Goal: Task Accomplishment & Management: Use online tool/utility

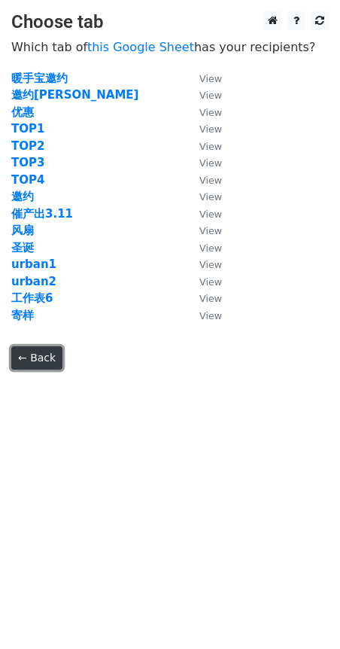
click at [45, 352] on link "← Back" at bounding box center [36, 357] width 51 height 23
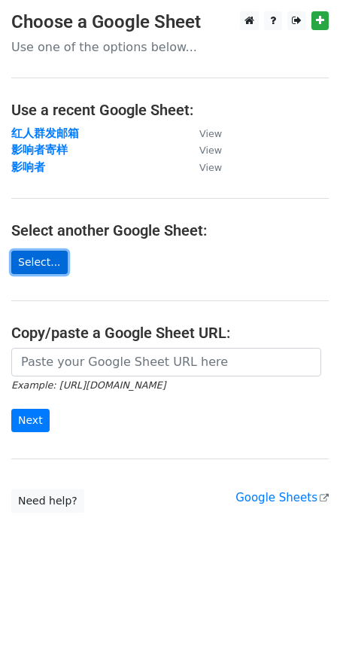
click at [37, 273] on link "Select..." at bounding box center [39, 262] width 56 height 23
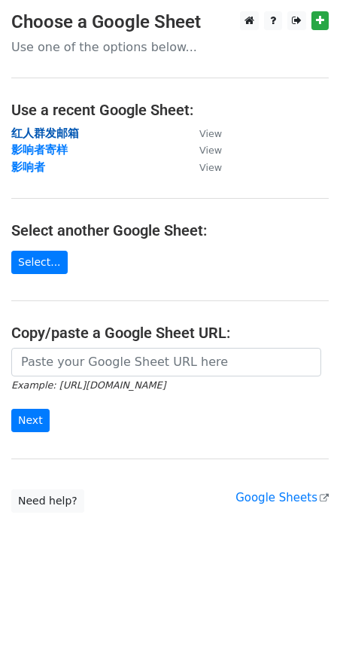
click at [68, 131] on strong "红人群发邮箱" at bounding box center [45, 133] width 68 height 14
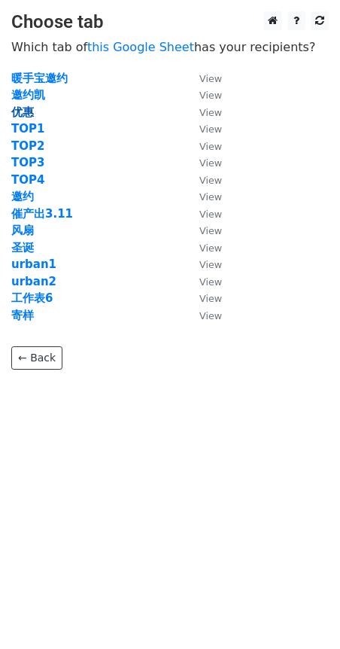
click at [29, 113] on strong "优惠" at bounding box center [22, 112] width 23 height 14
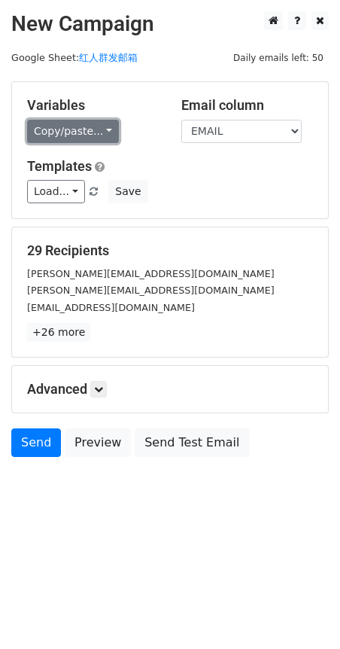
click at [108, 131] on link "Copy/paste..." at bounding box center [73, 131] width 92 height 23
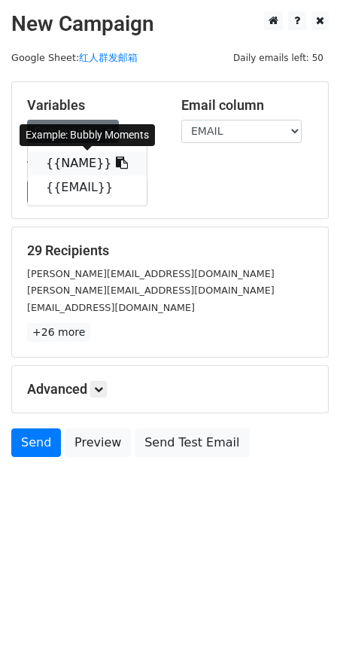
click at [93, 162] on link "{{NAME}}" at bounding box center [87, 163] width 119 height 24
